Goal: Navigation & Orientation: Go to known website

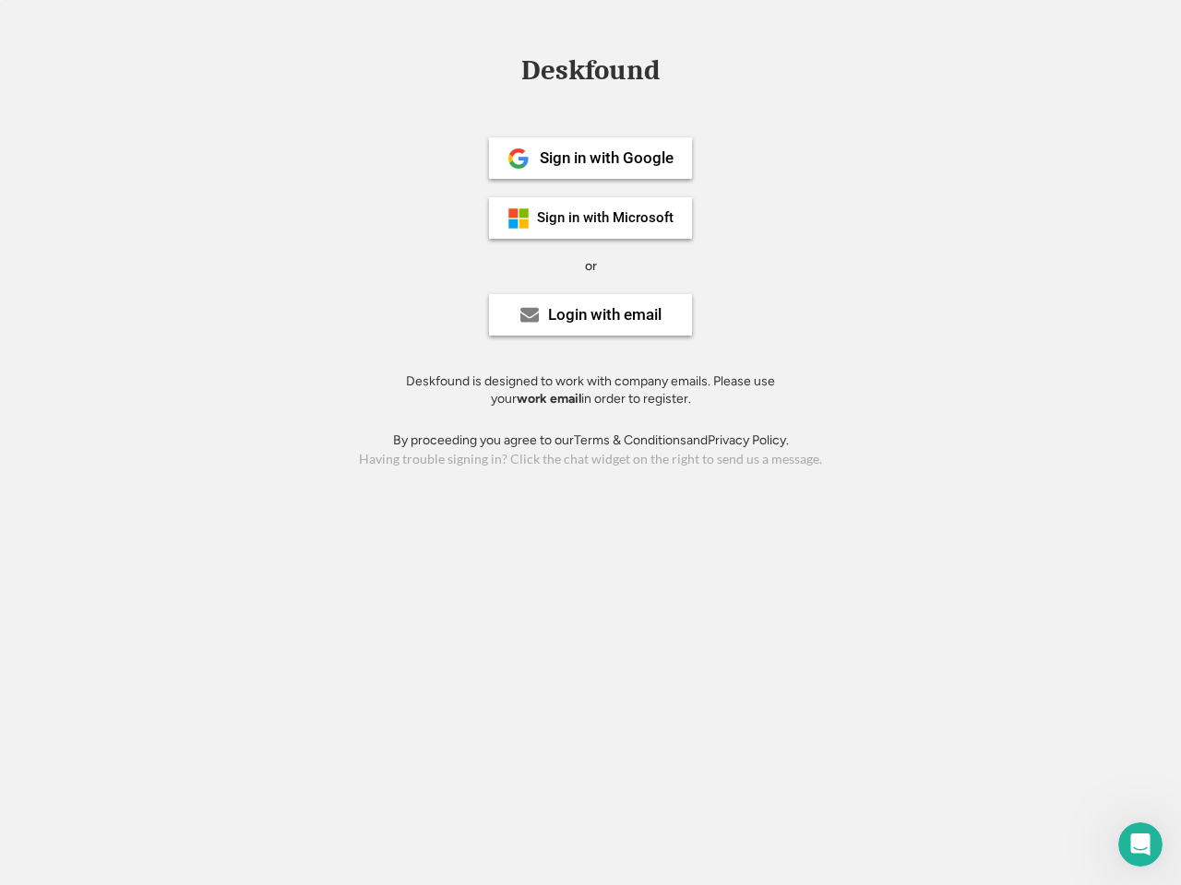
click at [590, 264] on div "or" at bounding box center [591, 266] width 12 height 18
click at [590, 74] on div "Deskfound" at bounding box center [590, 70] width 157 height 29
click at [504, 69] on div "Deskfound" at bounding box center [590, 73] width 1181 height 35
click at [590, 74] on div "Deskfound" at bounding box center [590, 70] width 157 height 29
click at [590, 266] on div "or" at bounding box center [591, 266] width 12 height 18
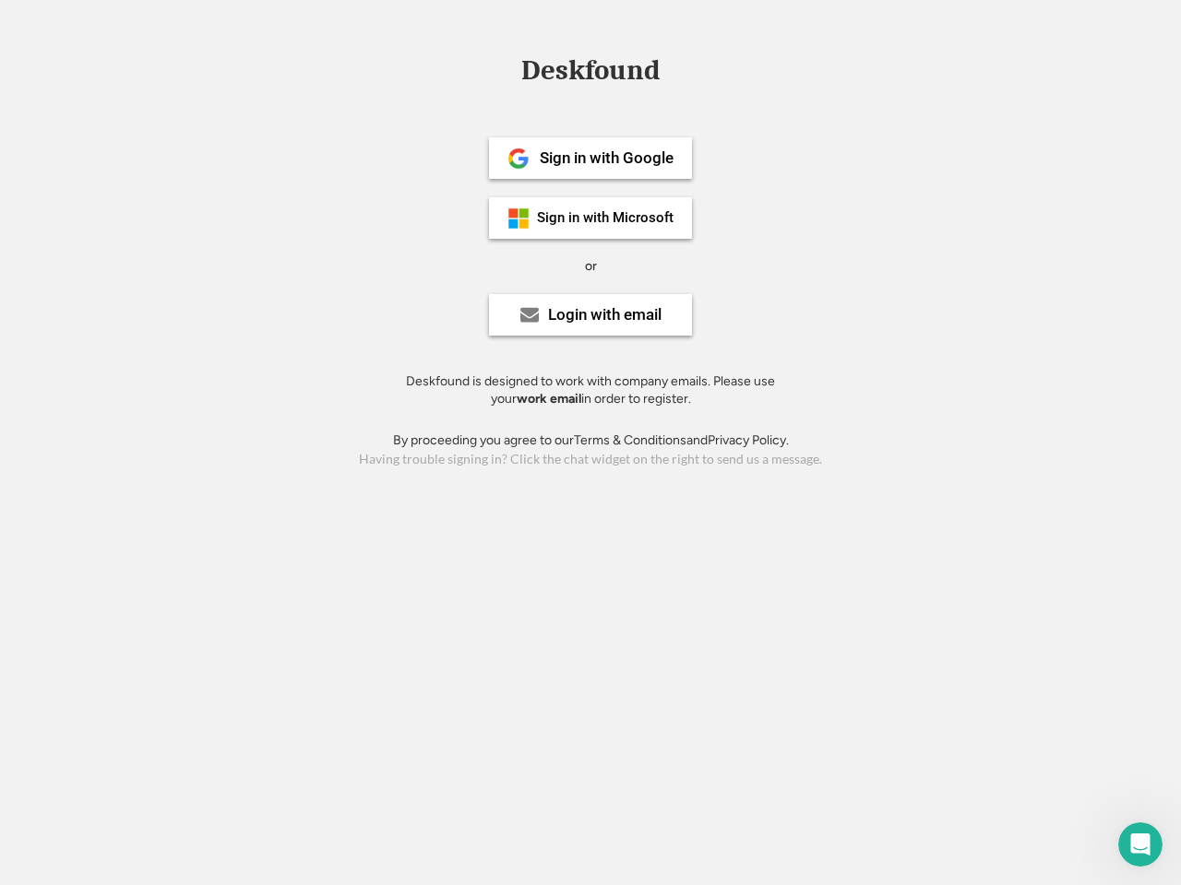
click at [590, 158] on div "Sign in with Google" at bounding box center [607, 158] width 134 height 16
click at [606, 158] on div "Sign in with Google" at bounding box center [607, 158] width 134 height 16
click at [518, 159] on img at bounding box center [518, 159] width 22 height 22
click at [590, 218] on div "Sign in with Microsoft" at bounding box center [605, 218] width 136 height 14
click at [606, 218] on div "Sign in with Microsoft" at bounding box center [605, 218] width 136 height 14
